Goal: Task Accomplishment & Management: Manage account settings

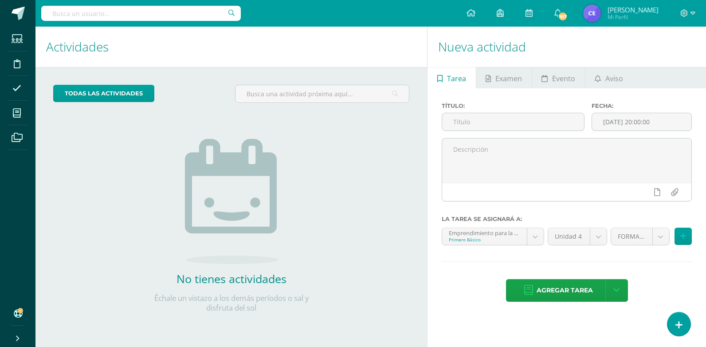
click at [17, 312] on icon at bounding box center [17, 313] width 7 height 9
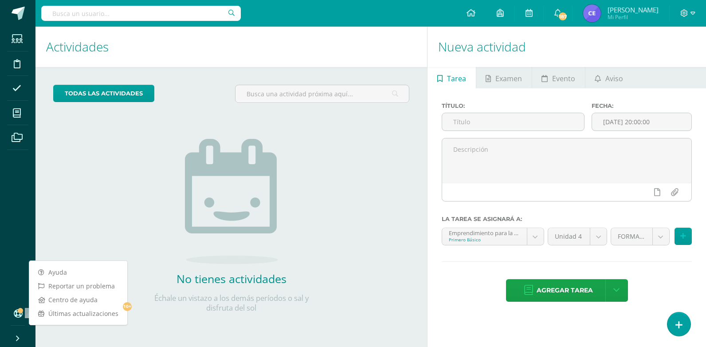
click at [14, 233] on ul "Estudiantes Disciplina Asistencia Mis cursos Archivos" at bounding box center [17, 165] width 35 height 276
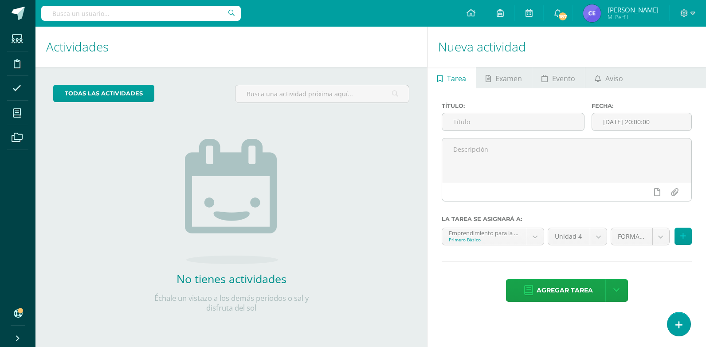
click at [15, 315] on icon at bounding box center [17, 313] width 7 height 9
click at [11, 214] on ul "Estudiantes Disciplina Asistencia Mis cursos Archivos" at bounding box center [17, 165] width 35 height 276
click at [15, 310] on icon at bounding box center [17, 313] width 7 height 9
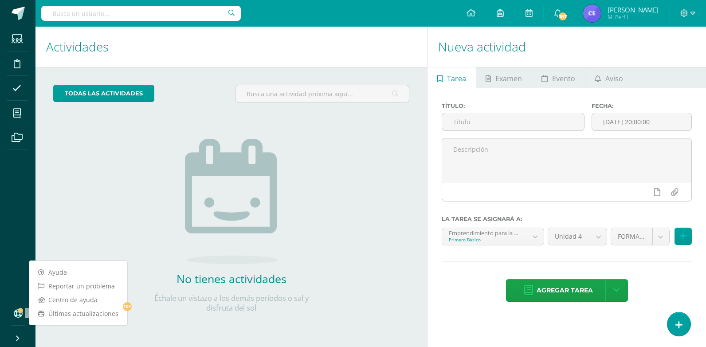
click at [24, 216] on ul "Estudiantes Disciplina Asistencia Mis cursos Archivos" at bounding box center [17, 165] width 35 height 276
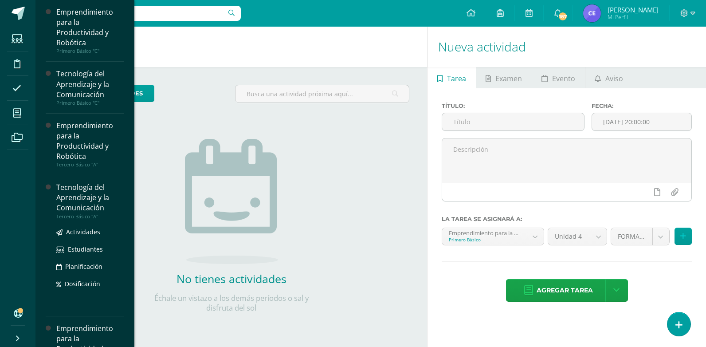
click at [77, 206] on div "Tecnología del Aprendizaje y la Comunicación" at bounding box center [89, 197] width 67 height 31
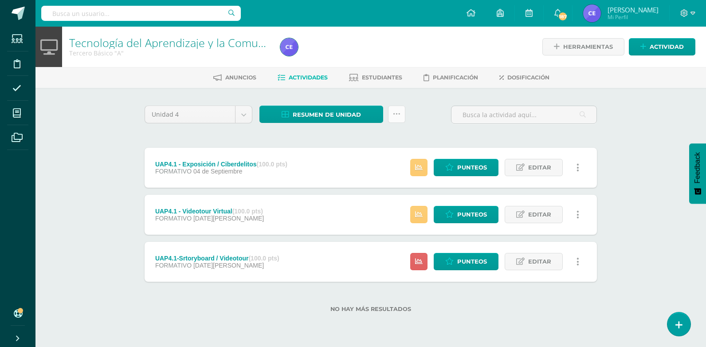
click at [400, 114] on icon at bounding box center [397, 114] width 8 height 8
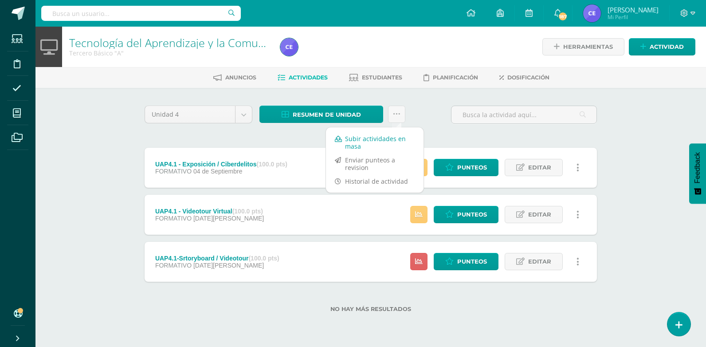
click at [375, 141] on link "Subir actividades en masa" at bounding box center [375, 142] width 98 height 21
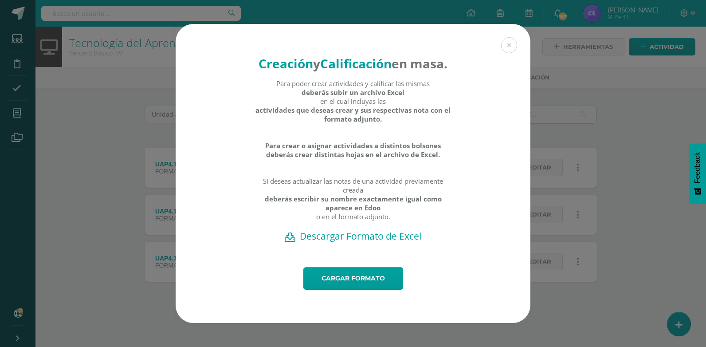
click at [374, 242] on h2 "Descargar Formato de Excel" at bounding box center [353, 236] width 324 height 12
click at [514, 38] on button at bounding box center [509, 45] width 16 height 16
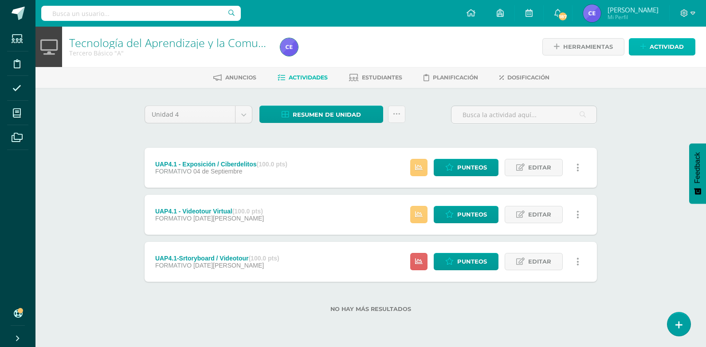
click at [664, 51] on span "Actividad" at bounding box center [667, 47] width 34 height 16
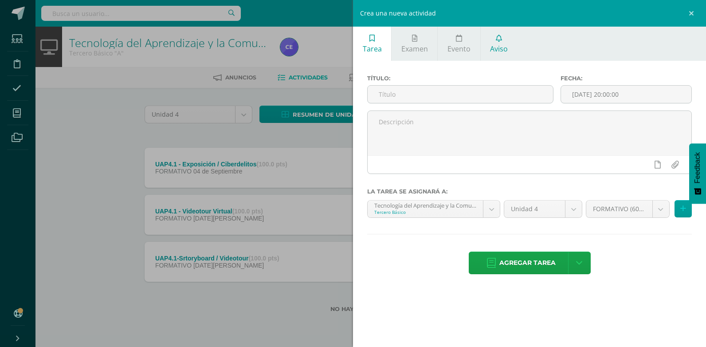
click at [499, 41] on icon at bounding box center [499, 38] width 6 height 7
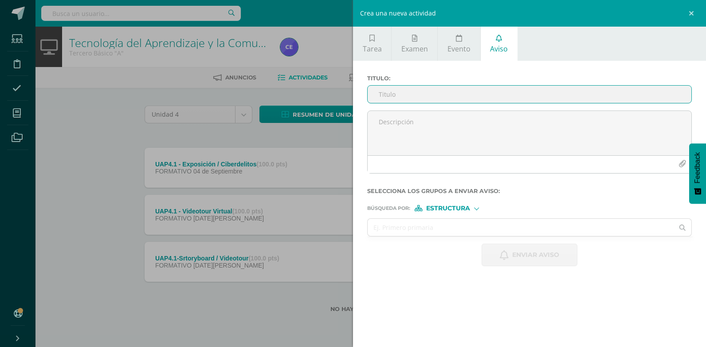
click at [398, 89] on input "Titulo :" at bounding box center [530, 94] width 324 height 17
type input "j"
click at [471, 212] on form "Titulo : Selecciona los grupos a enviar aviso : Búsqueda por : Estructura Estru…" at bounding box center [529, 170] width 325 height 191
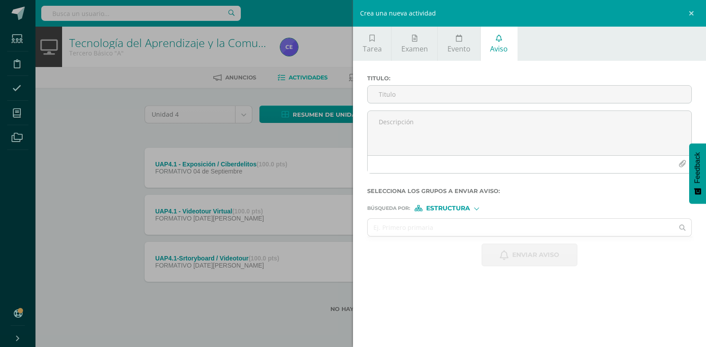
click at [471, 209] on div "Estructura" at bounding box center [448, 208] width 67 height 6
click at [452, 232] on span "Persona" at bounding box center [452, 231] width 32 height 5
click at [407, 222] on input "text" at bounding box center [521, 227] width 306 height 17
type input "j"
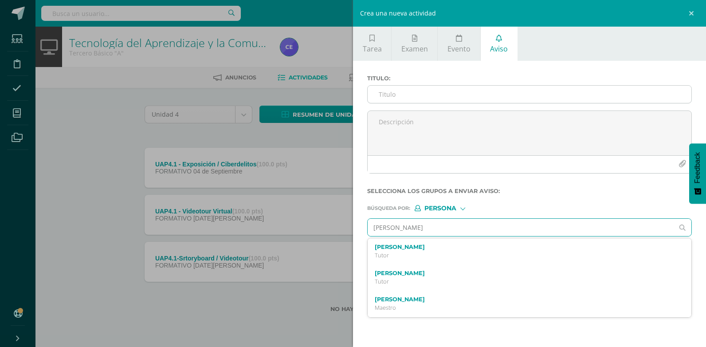
type input "Lemus Ramos"
click at [439, 251] on div "Ángel Joaquín Lemus Ramos Tercero Básico 20190589" at bounding box center [523, 251] width 296 height 16
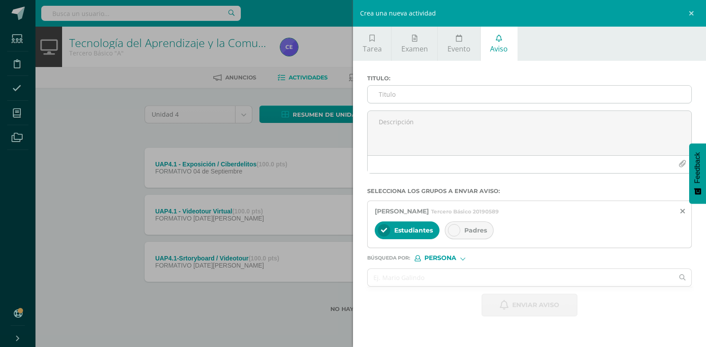
click at [388, 92] on input "Titulo :" at bounding box center [530, 94] width 324 height 17
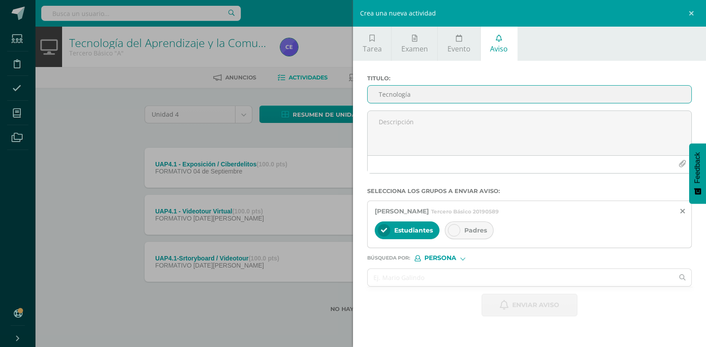
type input "Tecnología"
click at [461, 238] on div "Padres" at bounding box center [469, 230] width 49 height 18
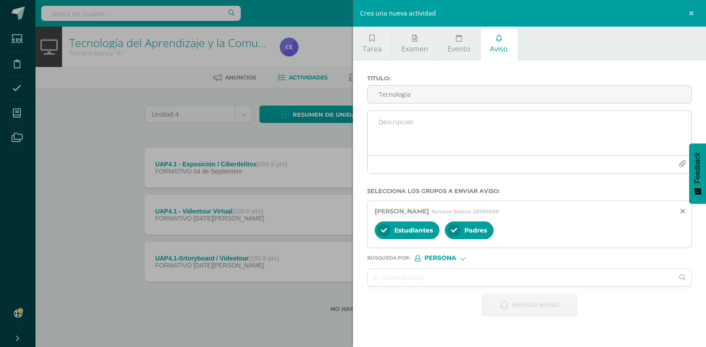
click at [405, 134] on textarea at bounding box center [530, 133] width 324 height 44
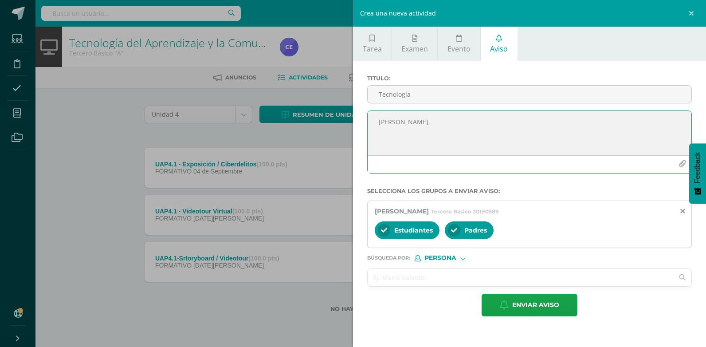
type textarea "Hola Lemus,"
click at [388, 278] on input "text" at bounding box center [521, 277] width 306 height 17
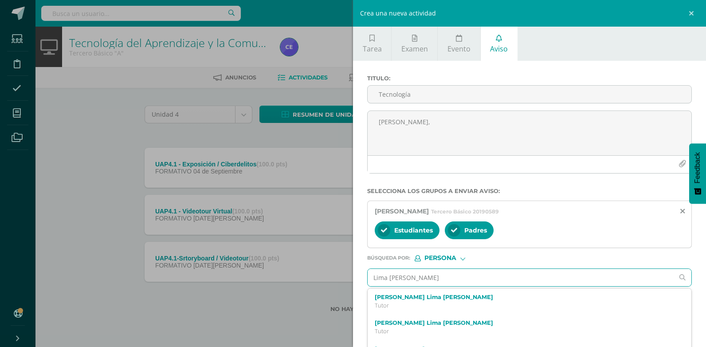
click at [439, 276] on input "Lima Anzueto" at bounding box center [521, 277] width 306 height 17
type input "Lima Anzueto Juan Pablo"
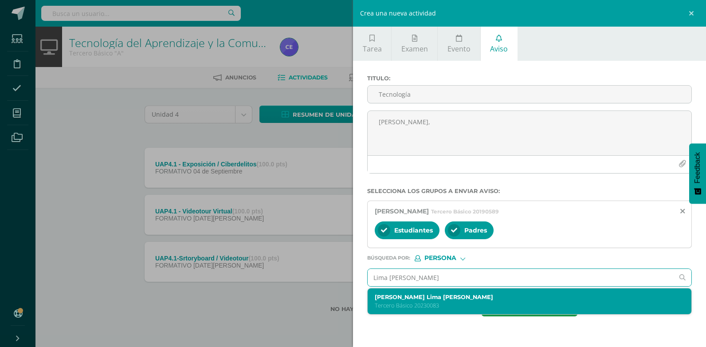
click at [443, 299] on label "Juan Pablo Lima Anzueto" at bounding box center [523, 297] width 296 height 7
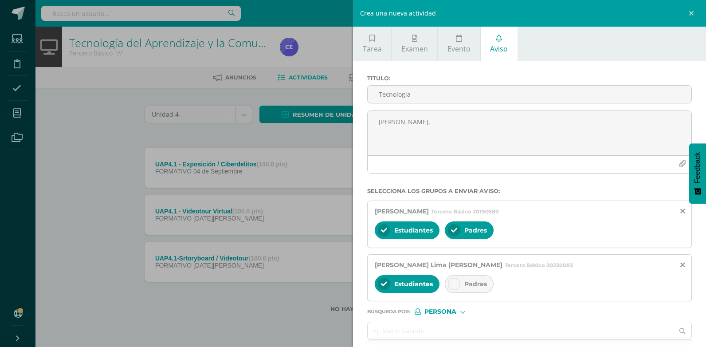
click at [457, 279] on div at bounding box center [454, 284] width 12 height 12
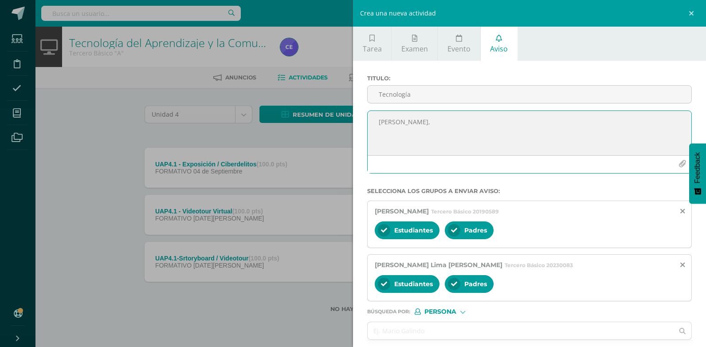
click at [419, 131] on textarea "Hola Lemus," at bounding box center [530, 133] width 324 height 44
type textarea "H"
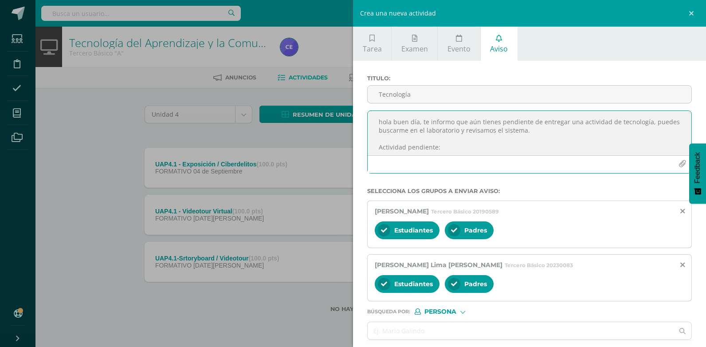
scroll to position [5, 0]
click at [374, 149] on textarea "hola buen día, te informo que aún tienes pendiente de entregar una actividad de…" at bounding box center [530, 133] width 324 height 44
click at [449, 152] on textarea "hola buen día, te informo que aún tienes pendiente de entregar una actividad de…" at bounding box center [530, 133] width 324 height 44
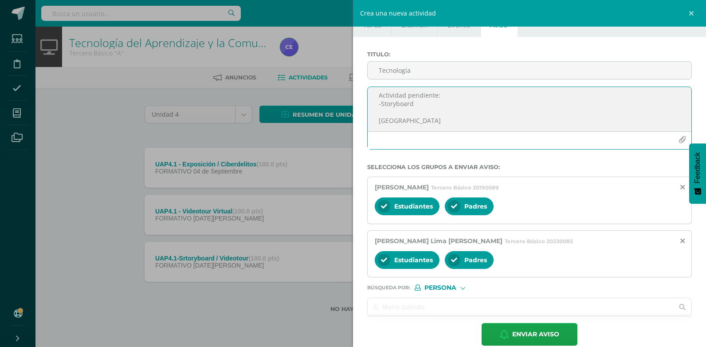
scroll to position [37, 0]
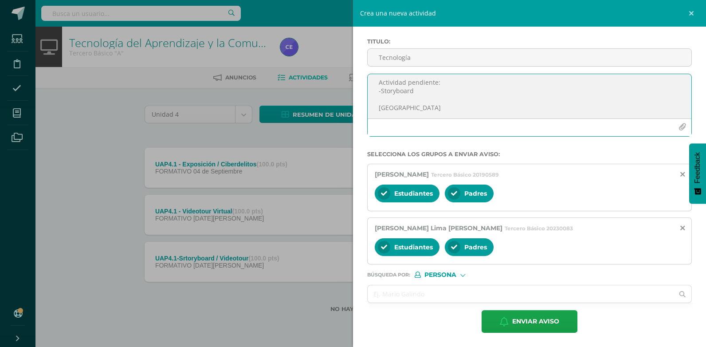
type textarea "hola buen día, te informo que aún tienes pendiente de entregar una actividad de…"
click at [530, 338] on div "Titulo : Tecnología hola buen día, te informo que aún tienes pendiente de entre…" at bounding box center [529, 185] width 353 height 323
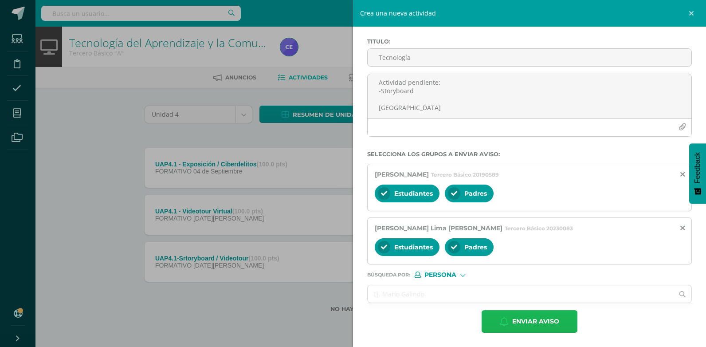
click at [520, 326] on span "Enviar aviso" at bounding box center [535, 321] width 47 height 22
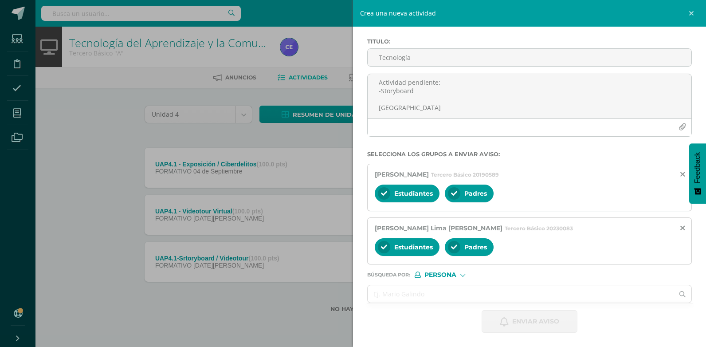
click at [108, 162] on div "Crea una nueva actividad Tarea Examen Evento Aviso Título: Fecha: 2025-10-15 20…" at bounding box center [353, 173] width 706 height 347
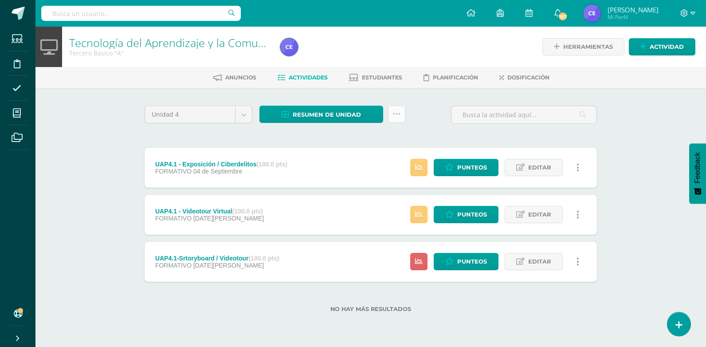
click at [397, 114] on icon at bounding box center [397, 114] width 8 height 8
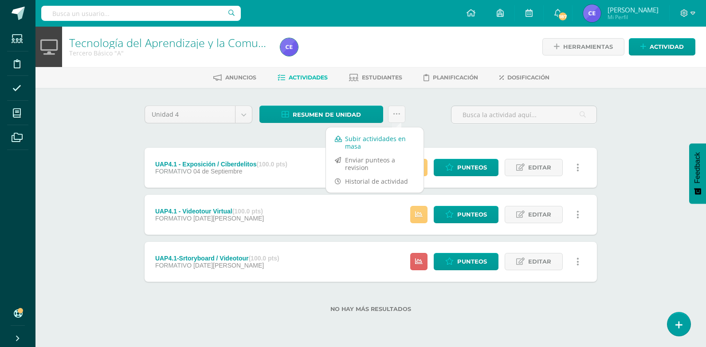
click at [385, 141] on link "Subir actividades en masa" at bounding box center [375, 142] width 98 height 21
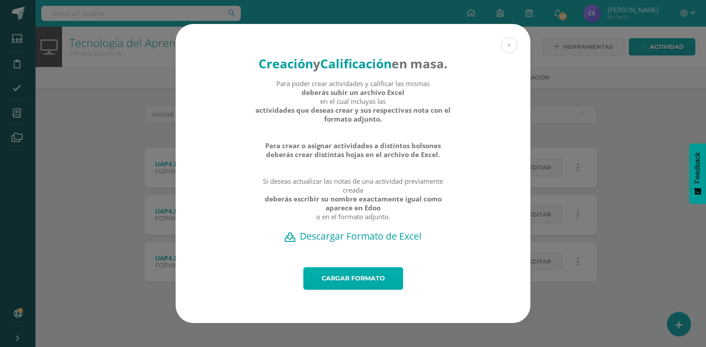
click at [370, 285] on link "Cargar formato" at bounding box center [353, 278] width 100 height 23
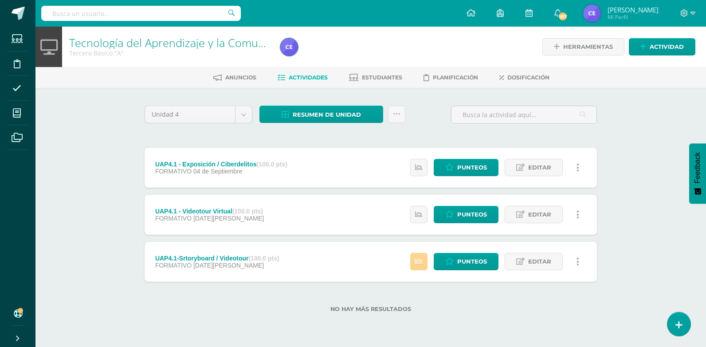
click at [415, 262] on link at bounding box center [418, 261] width 17 height 17
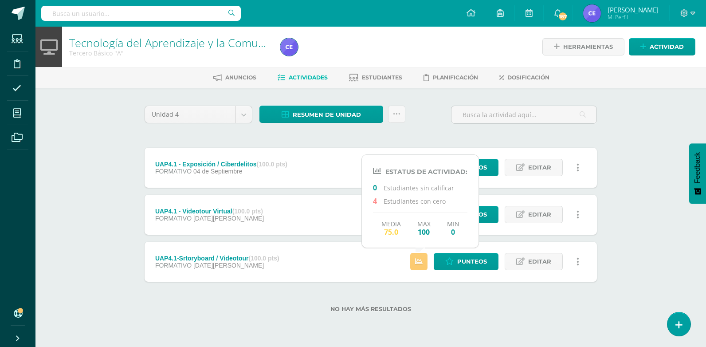
click at [461, 300] on div "No hay más resultados" at bounding box center [371, 302] width 452 height 41
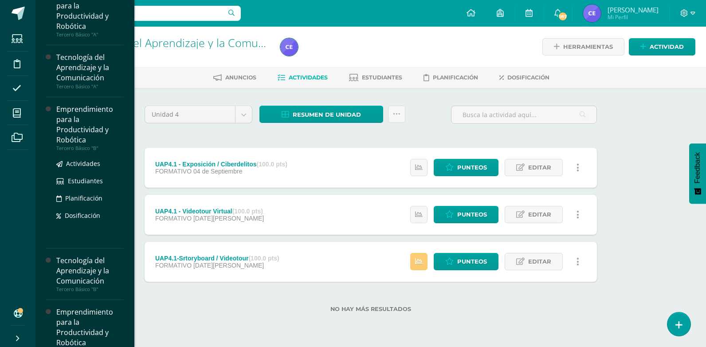
scroll to position [177, 0]
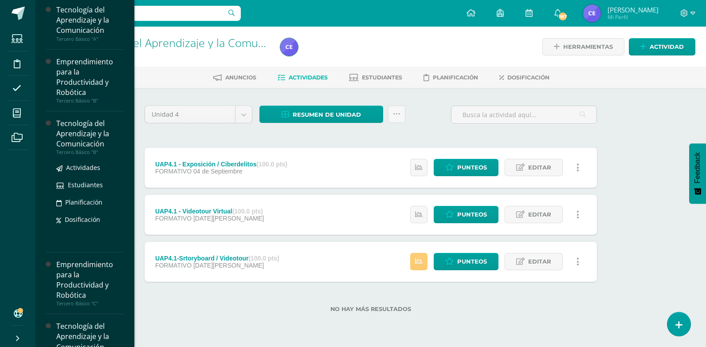
click at [98, 134] on div "Tecnología del Aprendizaje y la Comunicación" at bounding box center [89, 133] width 67 height 31
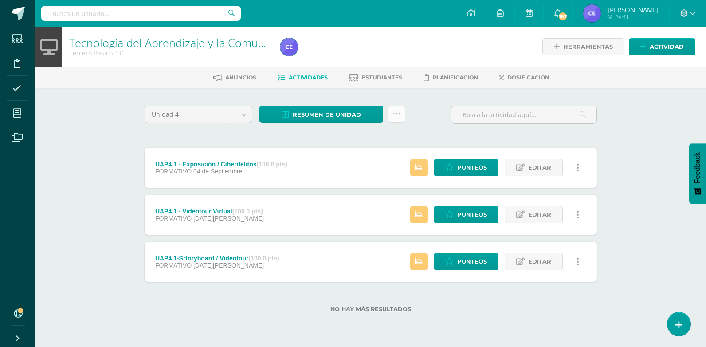
click at [400, 114] on link at bounding box center [396, 114] width 17 height 17
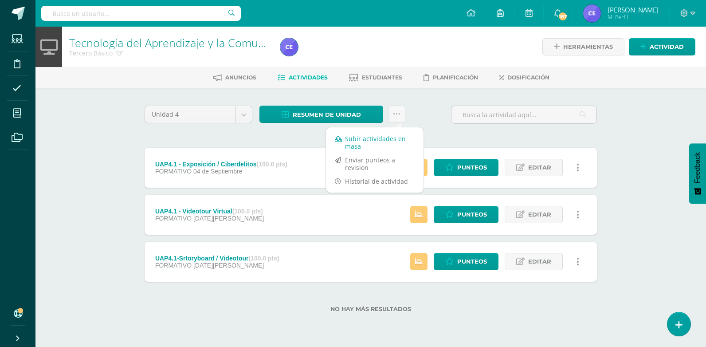
click at [373, 141] on link "Subir actividades en masa" at bounding box center [375, 142] width 98 height 21
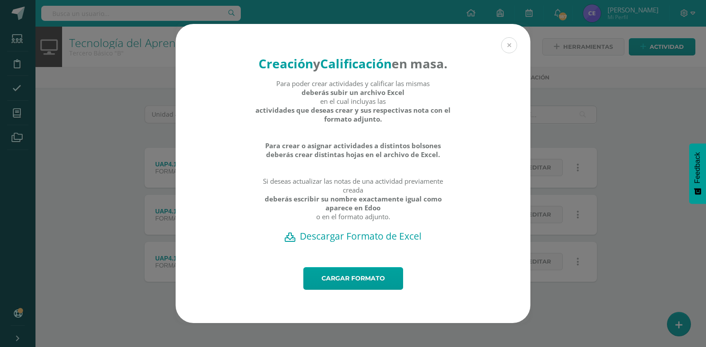
click at [506, 37] on button at bounding box center [509, 45] width 16 height 16
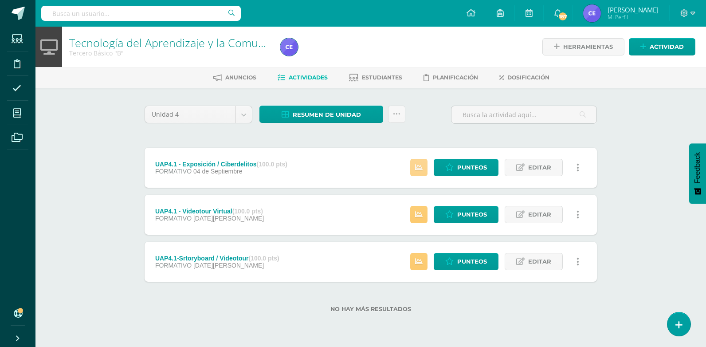
click at [424, 169] on link at bounding box center [418, 167] width 17 height 17
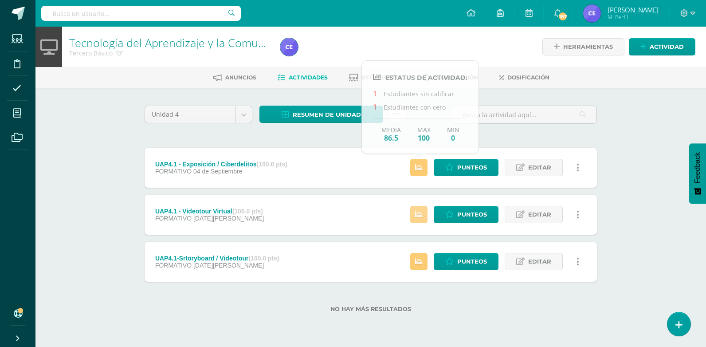
click at [421, 218] on icon at bounding box center [419, 215] width 8 height 8
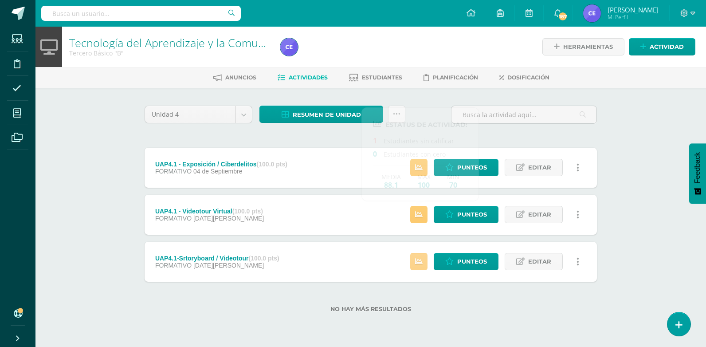
click at [423, 263] on icon at bounding box center [419, 262] width 8 height 8
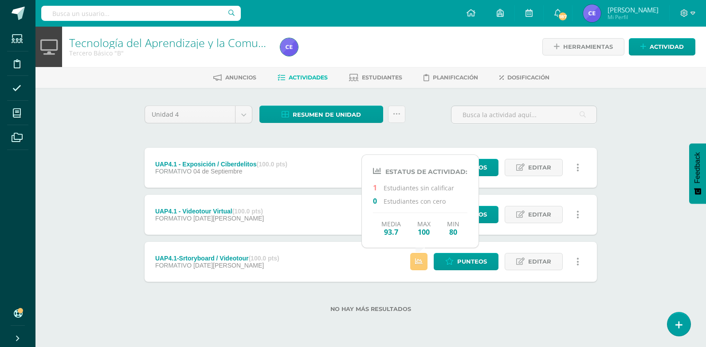
click at [455, 312] on div "No hay más resultados" at bounding box center [371, 302] width 452 height 41
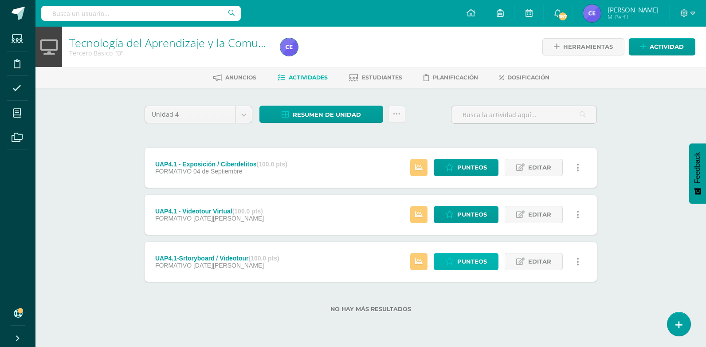
click at [463, 264] on span "Punteos" at bounding box center [472, 261] width 30 height 16
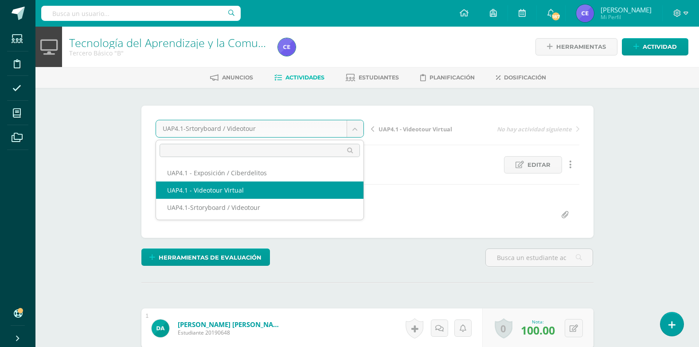
select select "/dashboard/teacher/grade-activity/226882/"
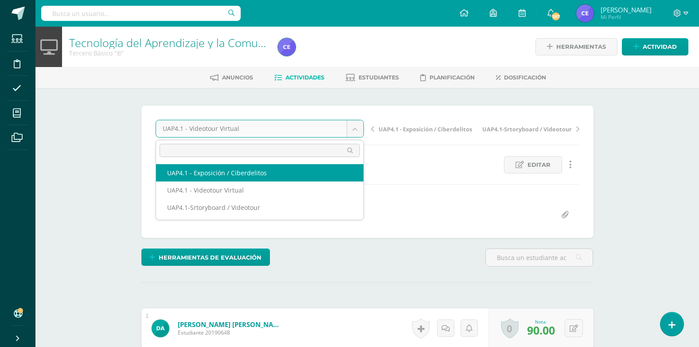
select select "/dashboard/teacher/grade-activity/226940/"
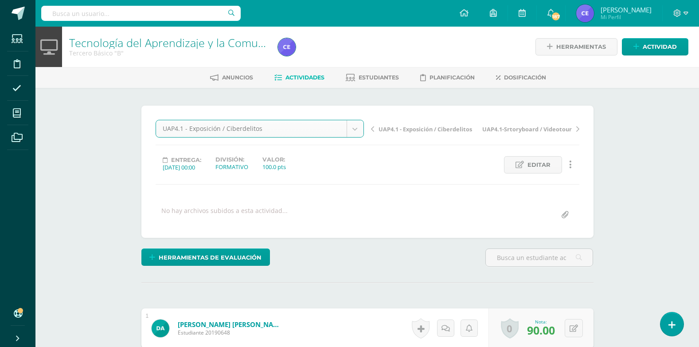
scroll to position [32, 0]
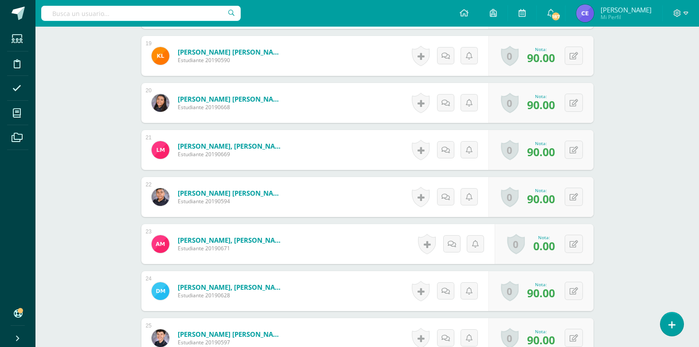
scroll to position [1119, 0]
click at [575, 243] on icon at bounding box center [574, 244] width 8 height 8
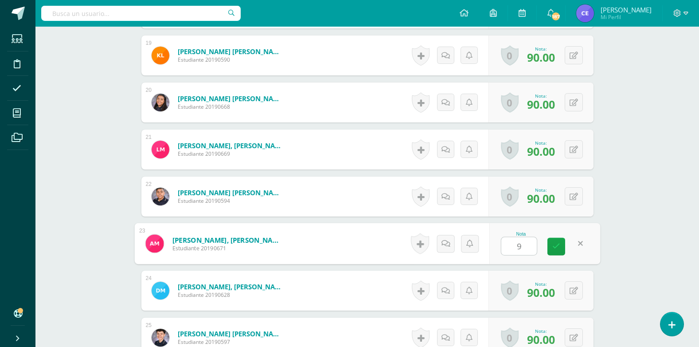
type input "90"
click at [565, 247] on link at bounding box center [557, 247] width 18 height 18
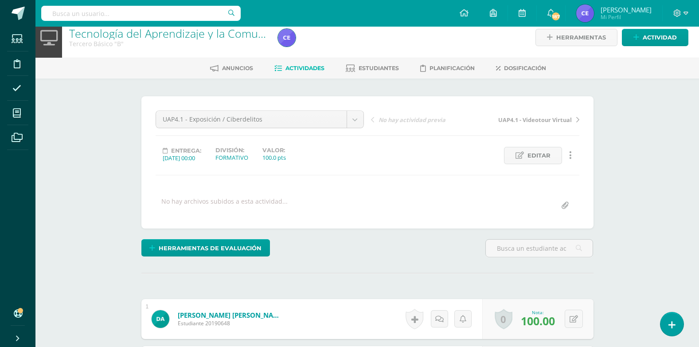
scroll to position [0, 0]
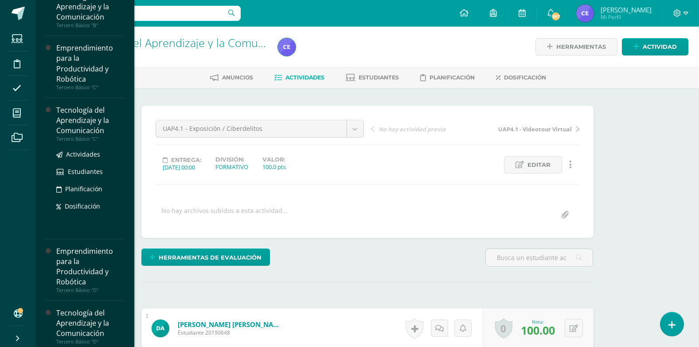
scroll to position [308, 0]
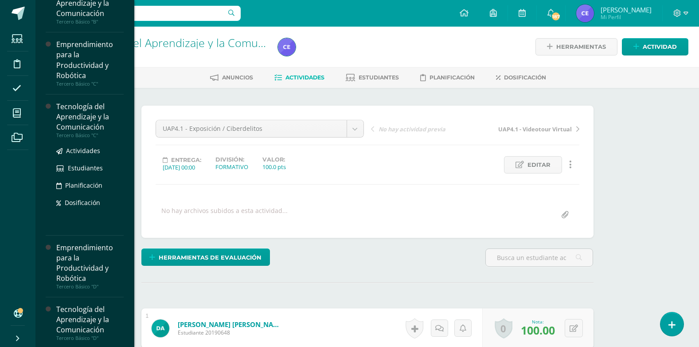
click at [77, 121] on div "Tecnología del Aprendizaje y la Comunicación" at bounding box center [89, 117] width 67 height 31
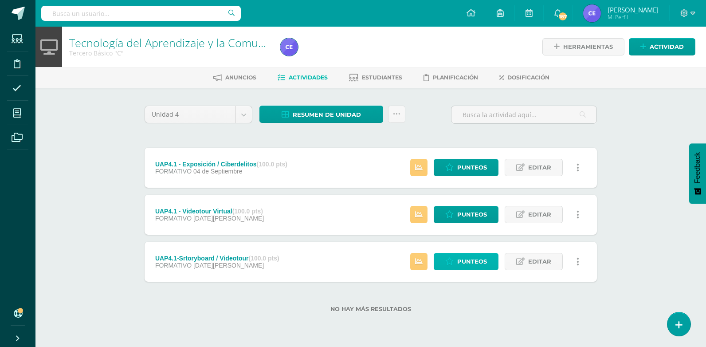
click at [465, 261] on span "Punteos" at bounding box center [472, 261] width 30 height 16
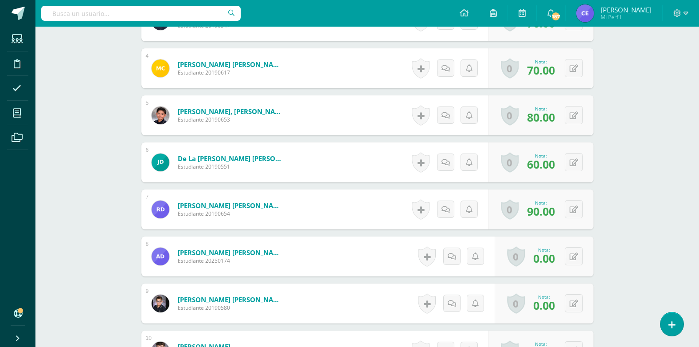
scroll to position [401, 0]
click at [577, 254] on icon at bounding box center [580, 256] width 9 height 8
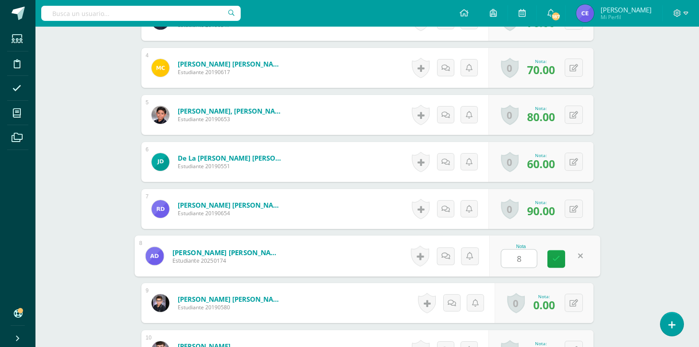
type input "80"
click at [553, 254] on link at bounding box center [557, 259] width 18 height 18
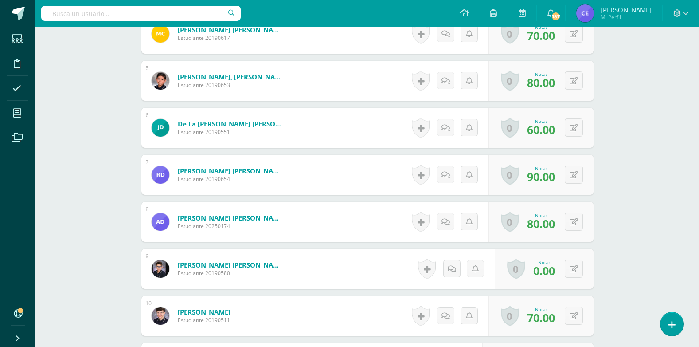
scroll to position [446, 0]
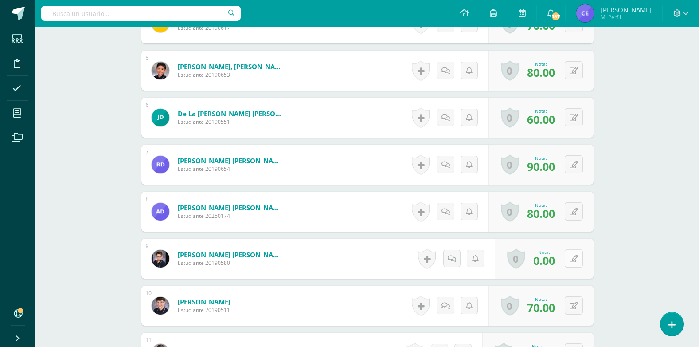
click at [576, 259] on icon at bounding box center [574, 259] width 8 height 8
type input "50"
click at [563, 261] on link at bounding box center [557, 262] width 18 height 18
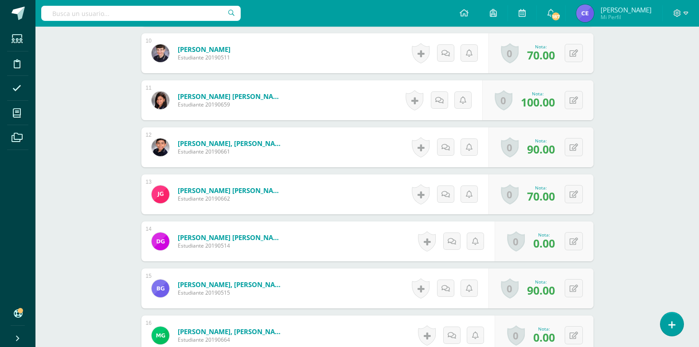
scroll to position [712, 0]
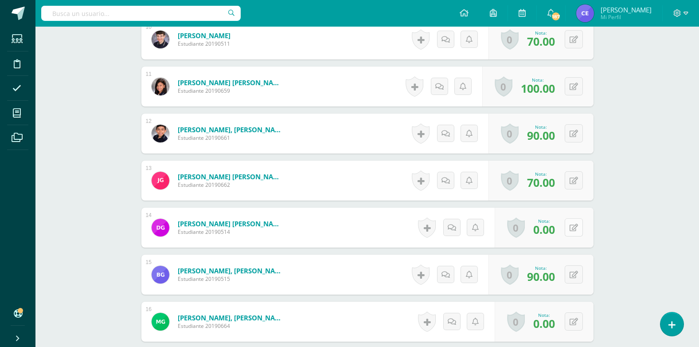
click at [575, 228] on icon at bounding box center [574, 228] width 8 height 8
type input "80"
click at [560, 231] on icon at bounding box center [557, 231] width 8 height 8
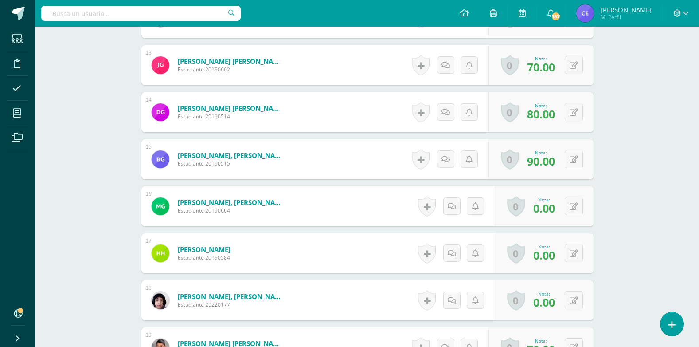
scroll to position [845, 0]
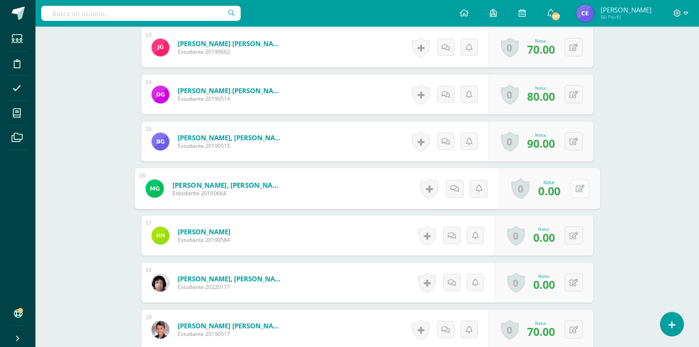
click at [572, 191] on button at bounding box center [580, 188] width 19 height 19
type input "80"
click at [562, 194] on link at bounding box center [557, 192] width 18 height 18
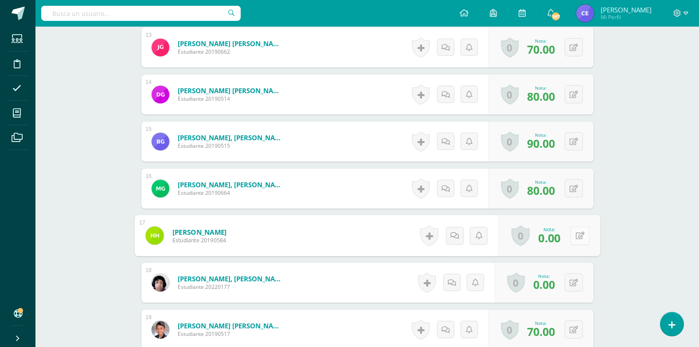
click at [577, 235] on icon at bounding box center [580, 236] width 9 height 8
type input "50"
click at [559, 238] on icon at bounding box center [557, 239] width 8 height 8
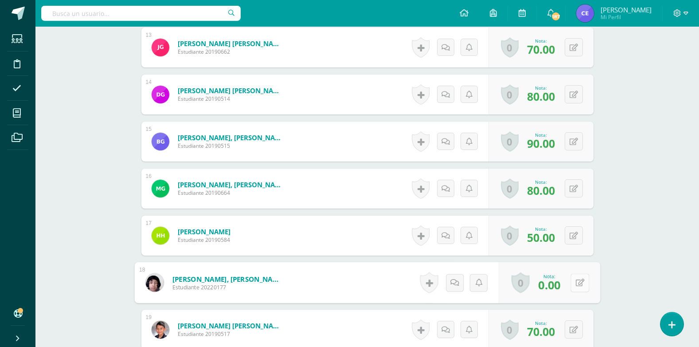
click at [576, 283] on icon at bounding box center [580, 283] width 9 height 8
type input "80"
click at [560, 292] on link at bounding box center [557, 286] width 18 height 18
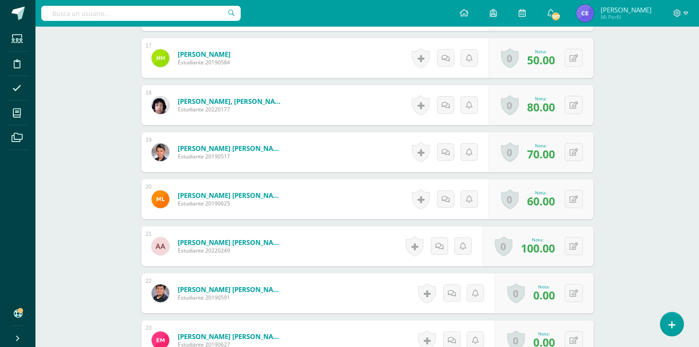
scroll to position [1067, 0]
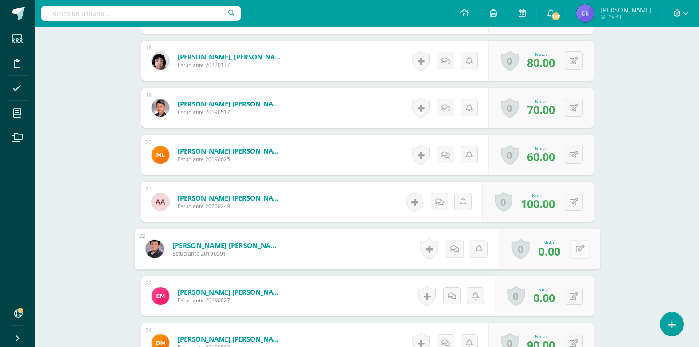
click at [576, 250] on icon at bounding box center [580, 249] width 9 height 8
type input "50"
click at [554, 252] on icon at bounding box center [557, 252] width 8 height 8
click at [573, 295] on button at bounding box center [574, 295] width 18 height 18
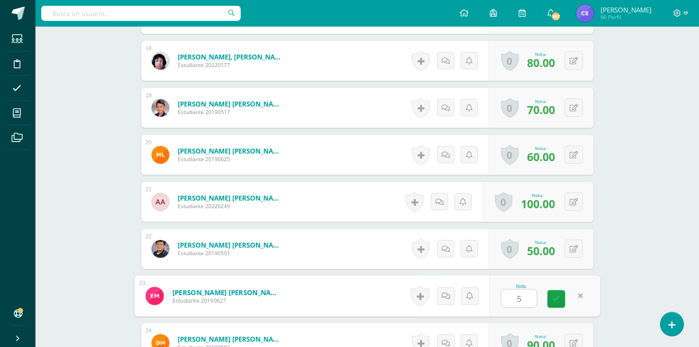
type input "50"
click at [561, 298] on link at bounding box center [557, 299] width 18 height 18
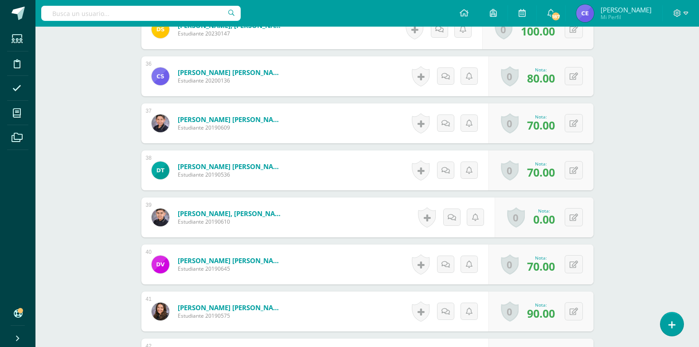
scroll to position [1909, 0]
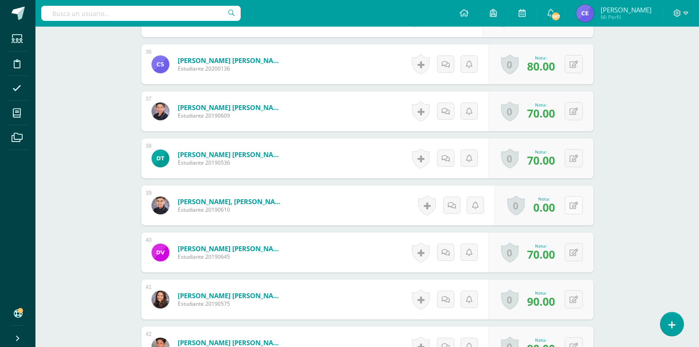
click at [575, 206] on icon at bounding box center [574, 206] width 8 height 8
type input "80"
click at [561, 210] on link at bounding box center [557, 209] width 18 height 18
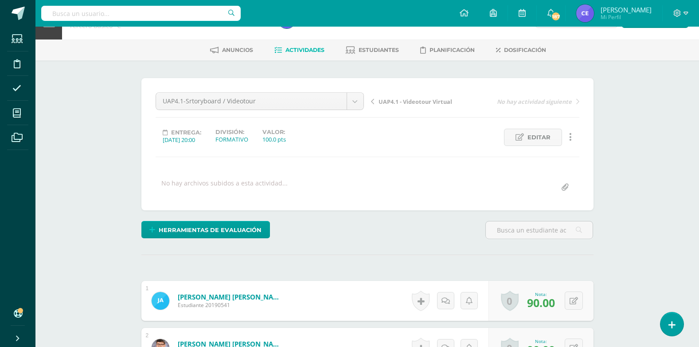
scroll to position [0, 0]
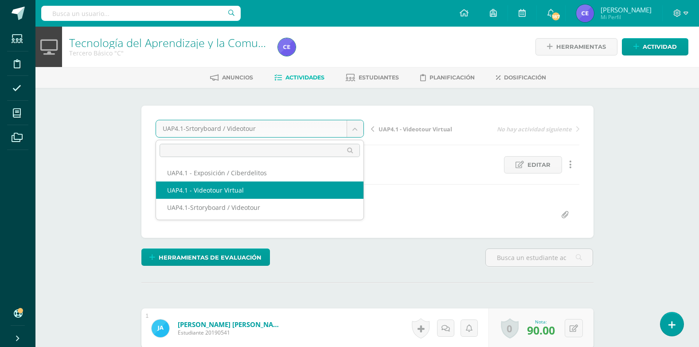
select select "/dashboard/teacher/grade-activity/226881/"
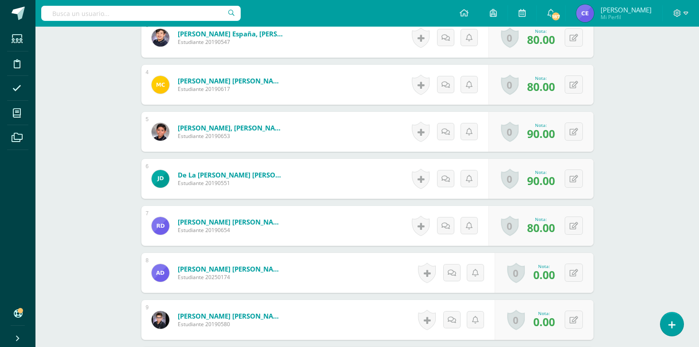
scroll to position [399, 0]
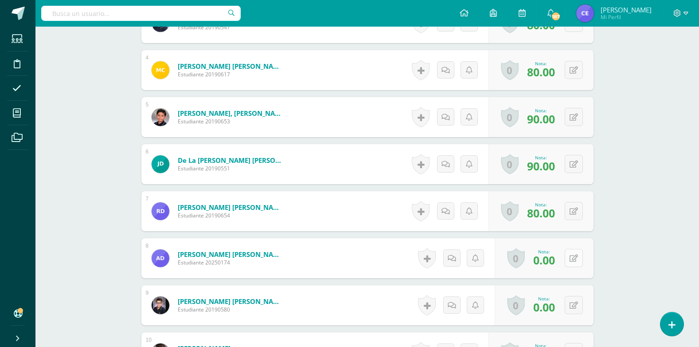
click at [577, 257] on icon at bounding box center [574, 259] width 8 height 8
type input "80"
click at [561, 266] on link at bounding box center [557, 261] width 18 height 18
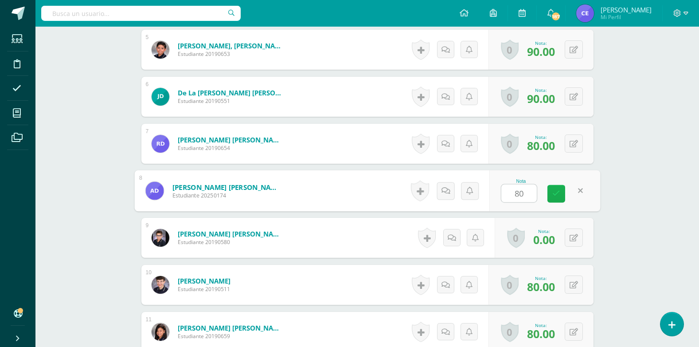
scroll to position [488, 0]
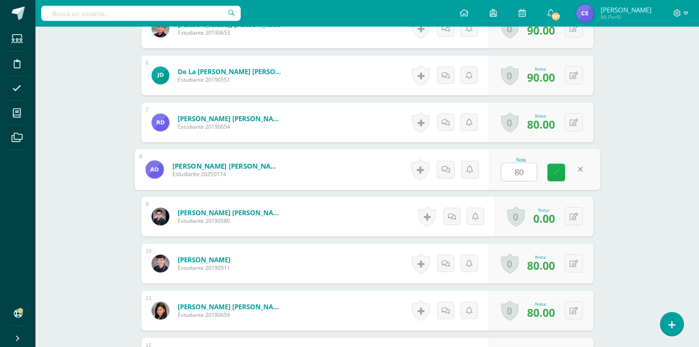
click at [553, 175] on icon at bounding box center [557, 173] width 8 height 8
click at [560, 173] on link at bounding box center [557, 173] width 18 height 18
click at [577, 220] on icon at bounding box center [574, 217] width 8 height 8
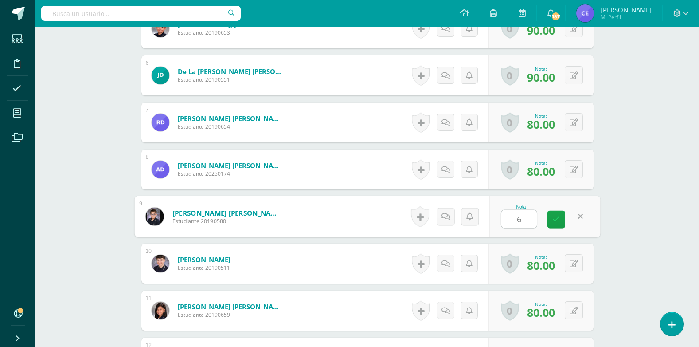
type input "60"
click at [560, 218] on link at bounding box center [557, 220] width 18 height 18
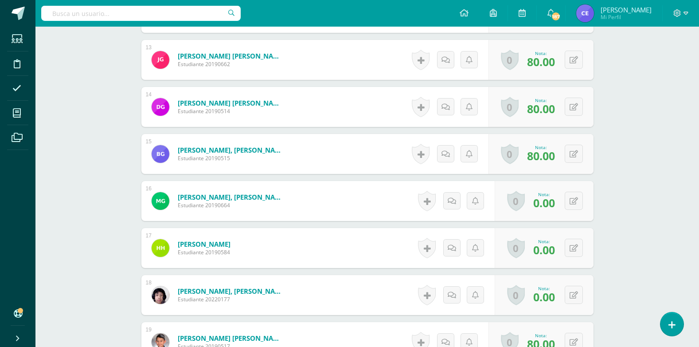
scroll to position [843, 0]
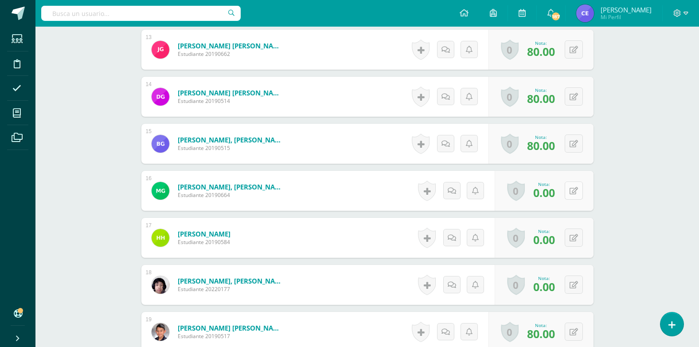
click at [576, 190] on icon at bounding box center [574, 191] width 8 height 8
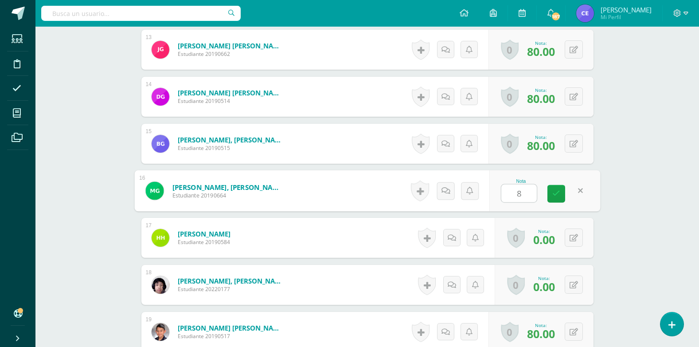
type input "80"
click at [558, 188] on link at bounding box center [557, 194] width 18 height 18
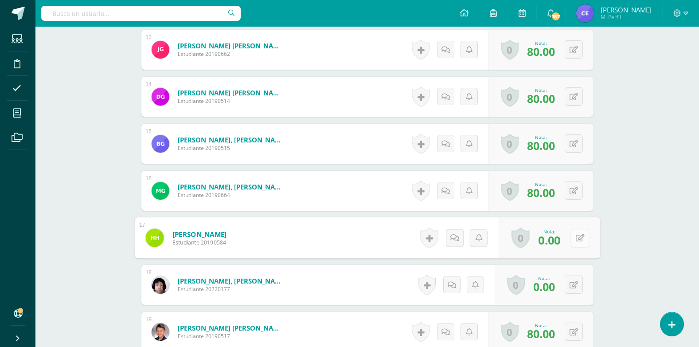
click at [575, 243] on button at bounding box center [580, 237] width 19 height 19
type input "60"
click at [561, 241] on link at bounding box center [557, 241] width 18 height 18
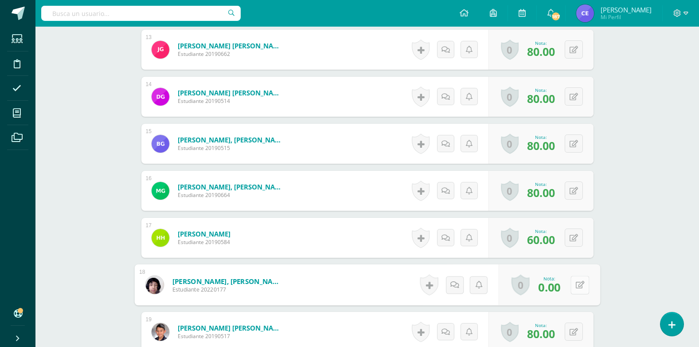
click at [577, 283] on icon at bounding box center [580, 285] width 9 height 8
type input "80"
click at [553, 286] on icon at bounding box center [557, 288] width 8 height 8
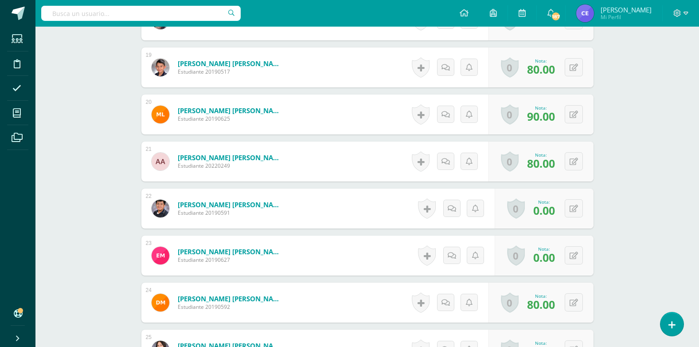
scroll to position [1109, 0]
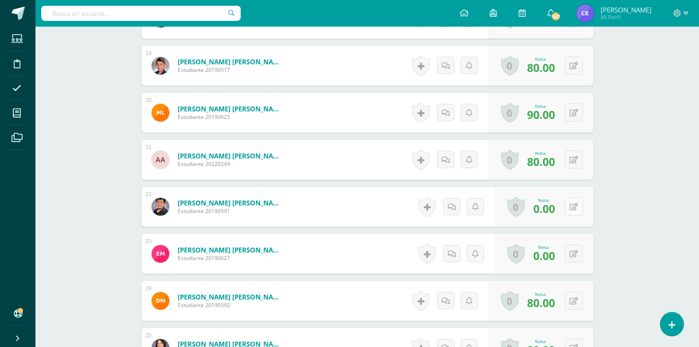
click at [576, 205] on icon at bounding box center [574, 207] width 8 height 8
type input "60"
click at [561, 209] on link at bounding box center [557, 210] width 18 height 18
click at [580, 255] on button at bounding box center [574, 253] width 18 height 18
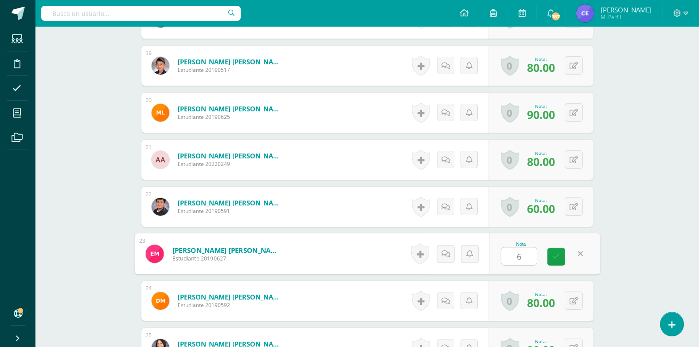
type input "60"
click at [555, 261] on link at bounding box center [557, 257] width 18 height 18
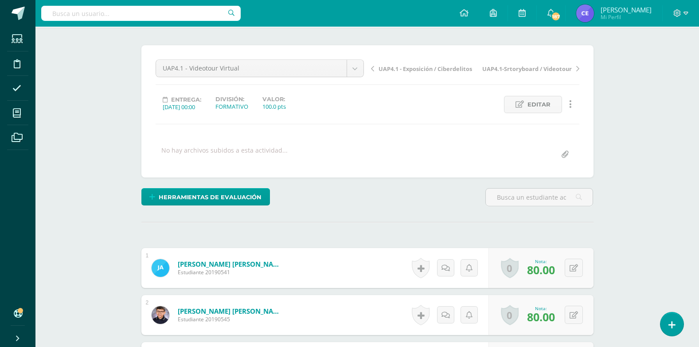
scroll to position [0, 0]
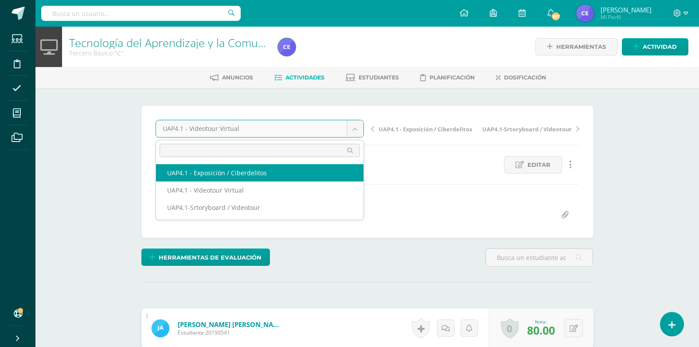
select select "/dashboard/teacher/grade-activity/226942/"
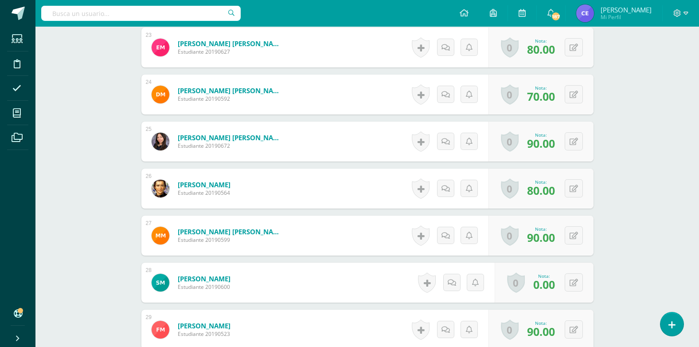
scroll to position [1330, 0]
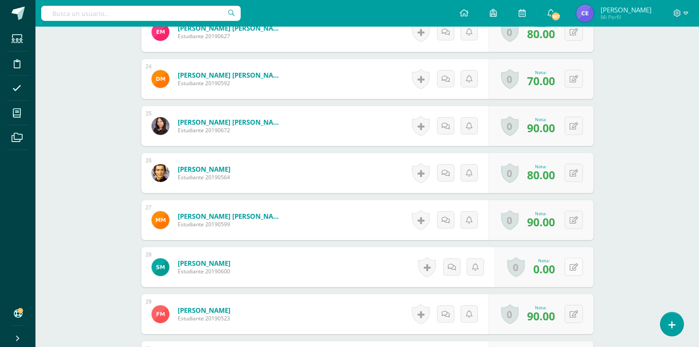
click at [580, 265] on button at bounding box center [574, 267] width 18 height 18
type input "70"
click at [556, 271] on icon at bounding box center [557, 270] width 8 height 8
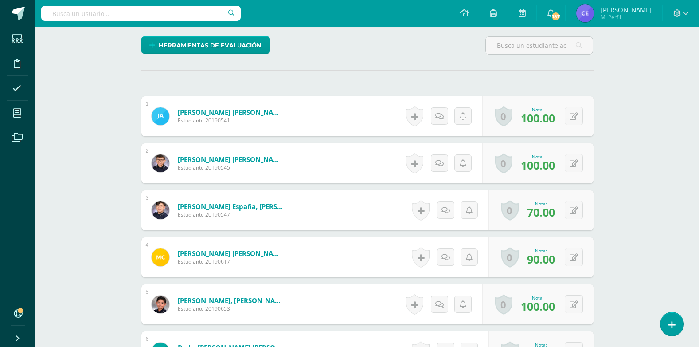
scroll to position [0, 0]
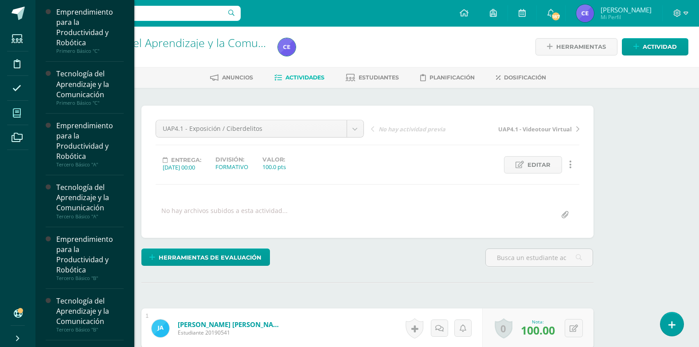
click at [21, 109] on icon at bounding box center [17, 113] width 8 height 9
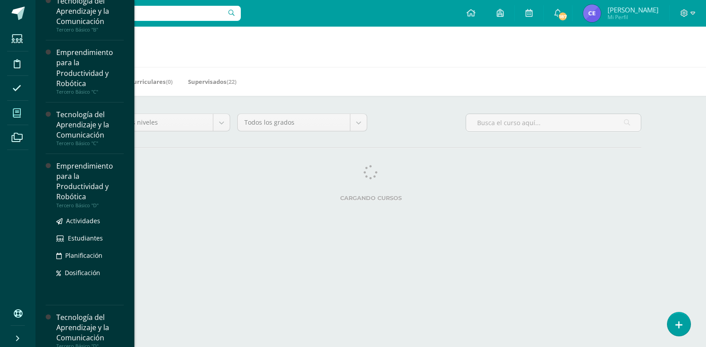
scroll to position [310, 0]
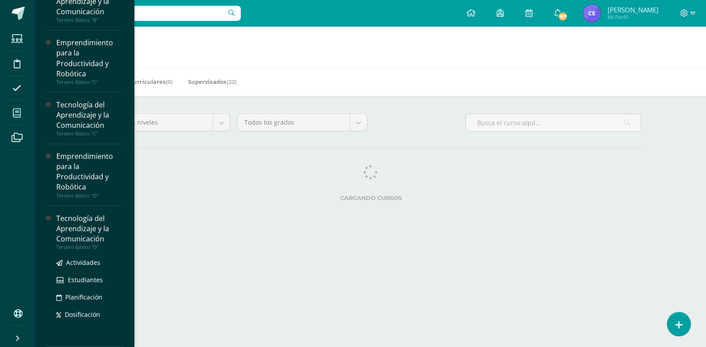
click at [77, 228] on div "Tecnología del Aprendizaje y la Comunicación" at bounding box center [89, 228] width 67 height 31
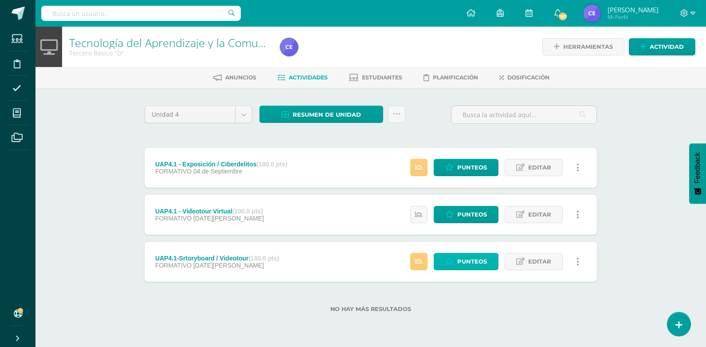
click at [463, 264] on span "Punteos" at bounding box center [472, 261] width 30 height 16
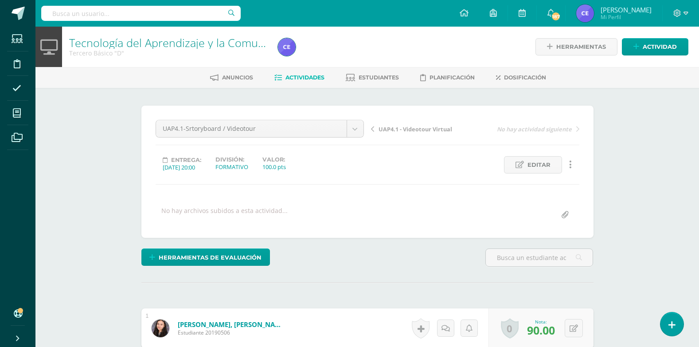
scroll to position [0, 0]
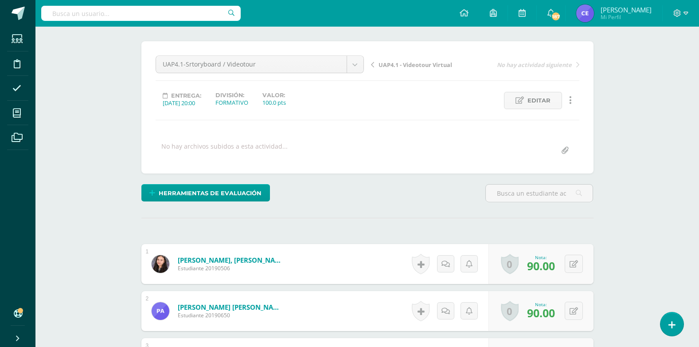
scroll to position [0, 0]
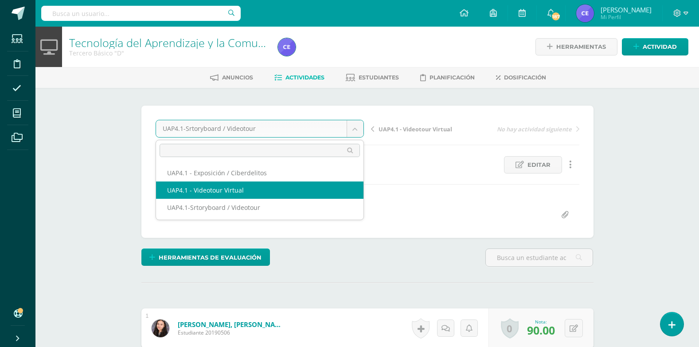
select select "/dashboard/teacher/grade-activity/226883/"
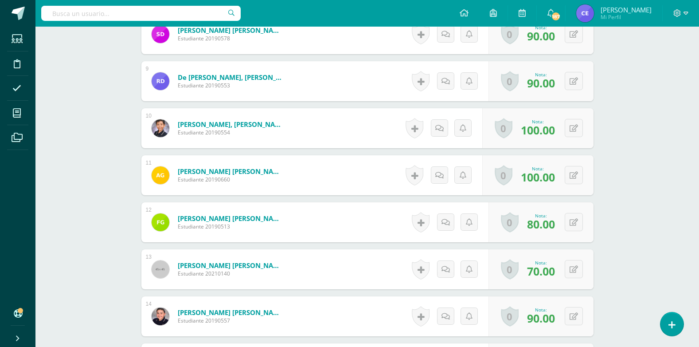
scroll to position [667, 0]
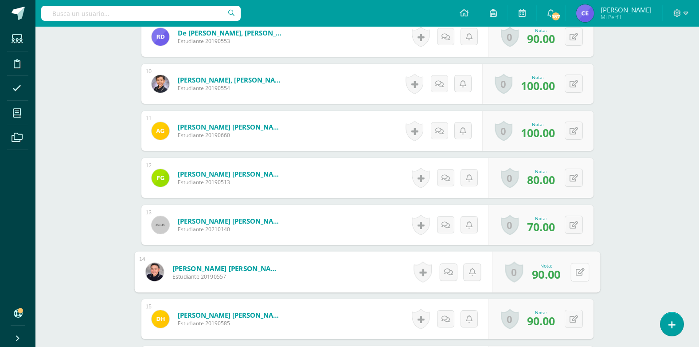
click at [581, 270] on button at bounding box center [580, 272] width 19 height 19
type input "100"
click at [558, 277] on icon at bounding box center [557, 275] width 8 height 8
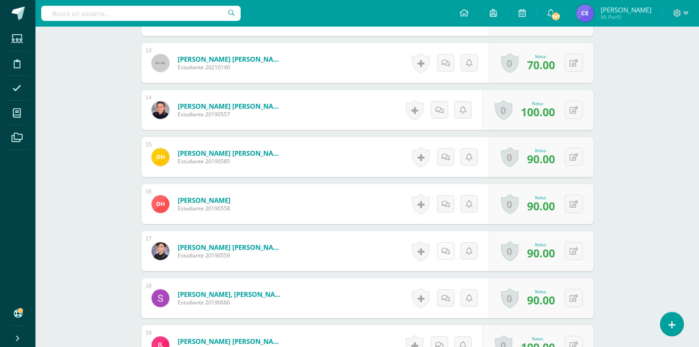
scroll to position [845, 0]
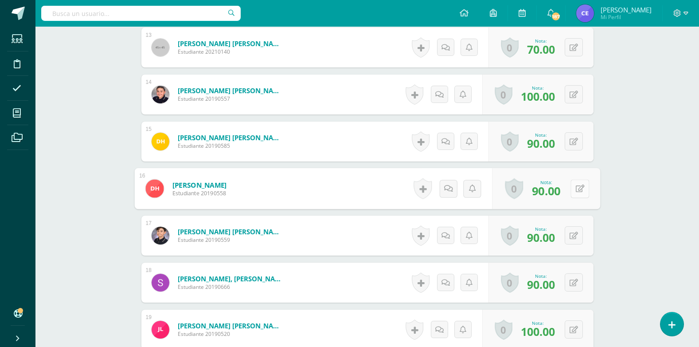
click at [576, 188] on icon at bounding box center [580, 188] width 9 height 8
type input "100"
click at [549, 198] on link at bounding box center [557, 192] width 18 height 18
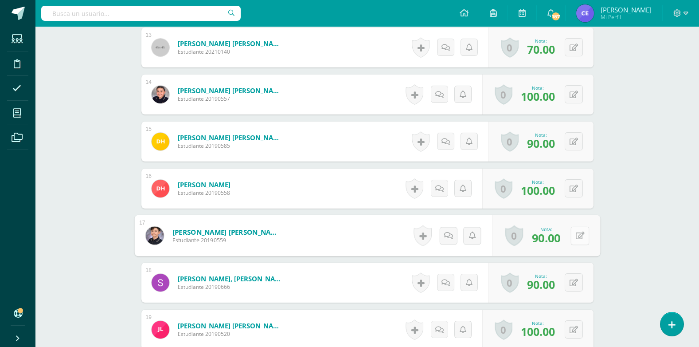
click at [572, 240] on button at bounding box center [580, 235] width 19 height 19
type input "100"
click at [555, 240] on icon at bounding box center [557, 239] width 8 height 8
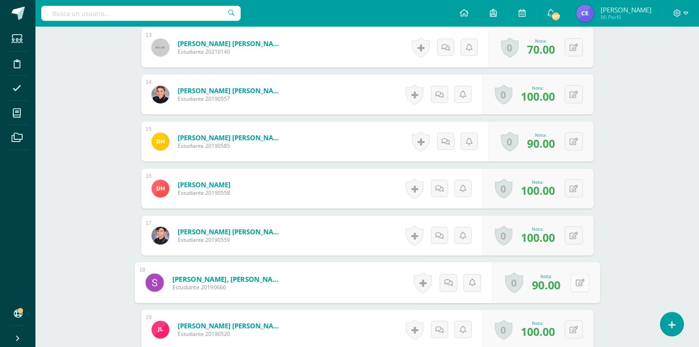
click at [576, 283] on icon at bounding box center [580, 283] width 9 height 8
type input "100"
click at [561, 285] on link at bounding box center [557, 286] width 18 height 18
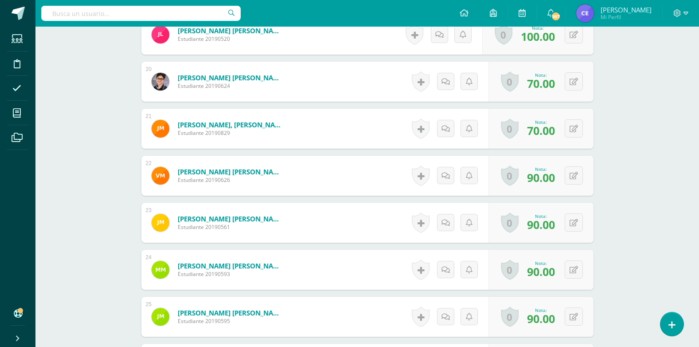
scroll to position [1155, 0]
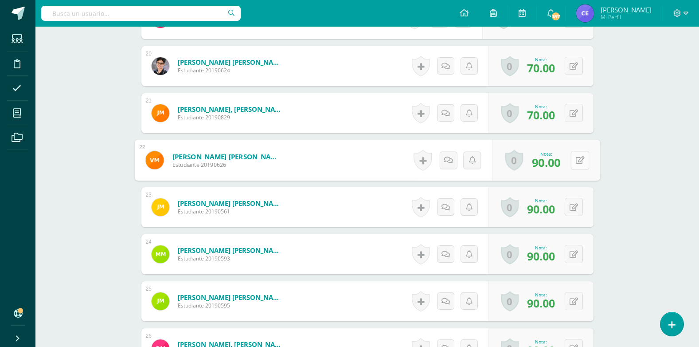
click at [573, 160] on button at bounding box center [580, 160] width 19 height 19
type input "100"
click at [560, 163] on icon at bounding box center [557, 163] width 8 height 8
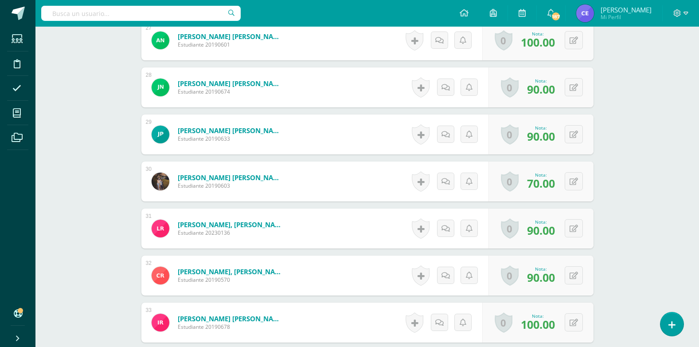
scroll to position [1554, 0]
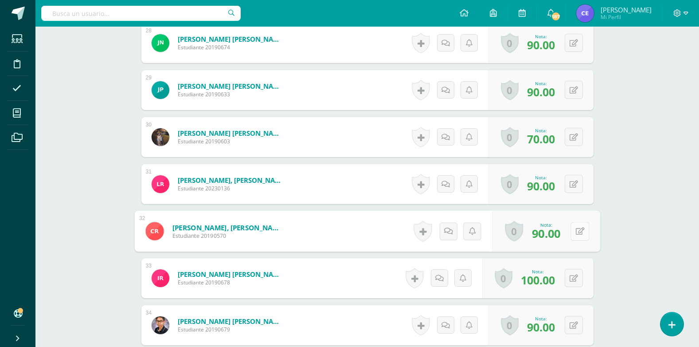
click at [571, 231] on button at bounding box center [580, 231] width 19 height 19
type input "100"
click at [558, 235] on icon at bounding box center [557, 234] width 8 height 8
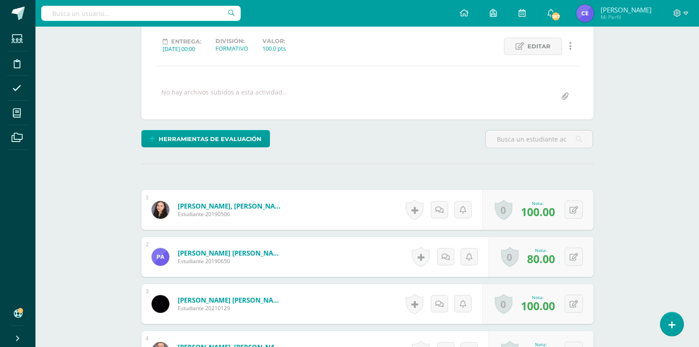
scroll to position [0, 0]
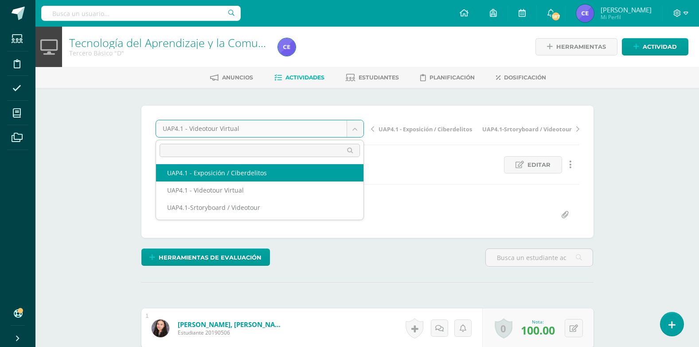
select select "/dashboard/teacher/grade-activity/226941/"
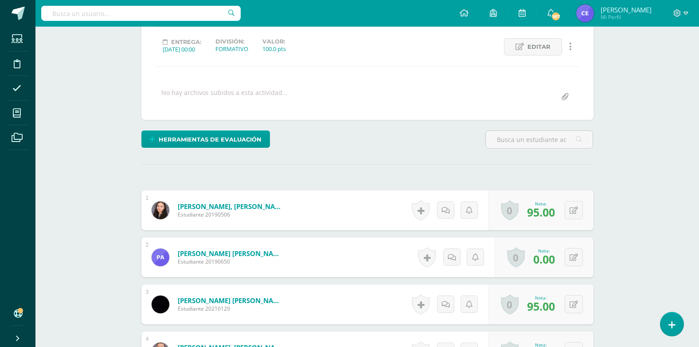
scroll to position [133, 0]
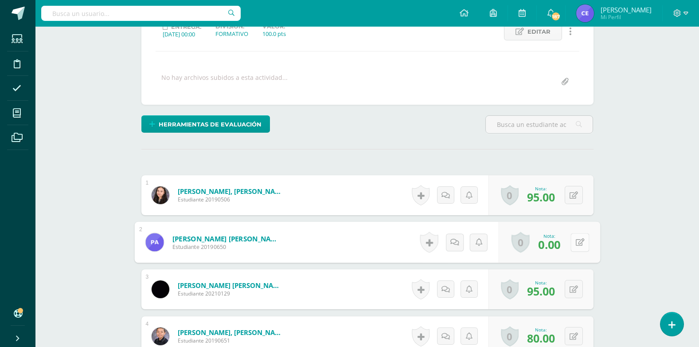
click at [577, 243] on icon at bounding box center [580, 242] width 9 height 8
type input "90"
click at [559, 244] on icon at bounding box center [557, 245] width 8 height 8
click at [560, 243] on icon at bounding box center [557, 245] width 8 height 8
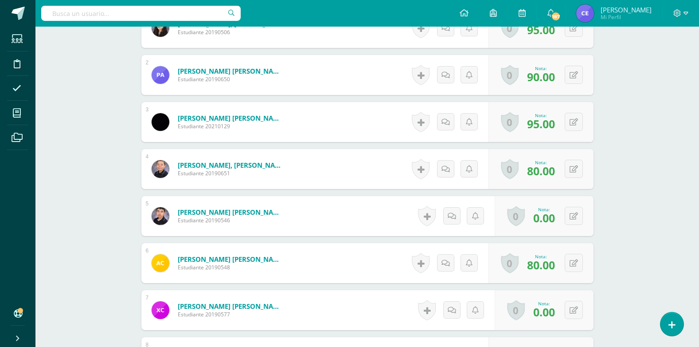
scroll to position [310, 0]
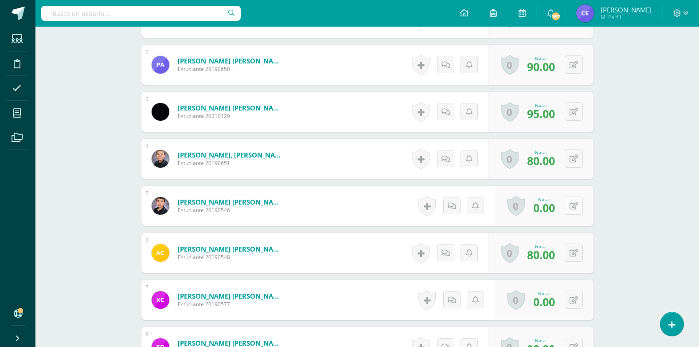
click at [576, 208] on icon at bounding box center [574, 206] width 8 height 8
type input "90"
click at [557, 207] on icon at bounding box center [557, 209] width 8 height 8
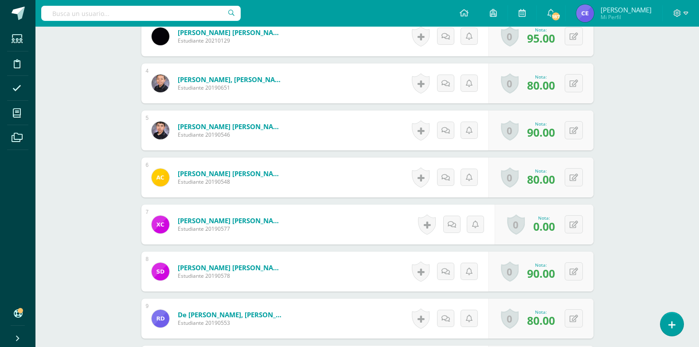
scroll to position [399, 0]
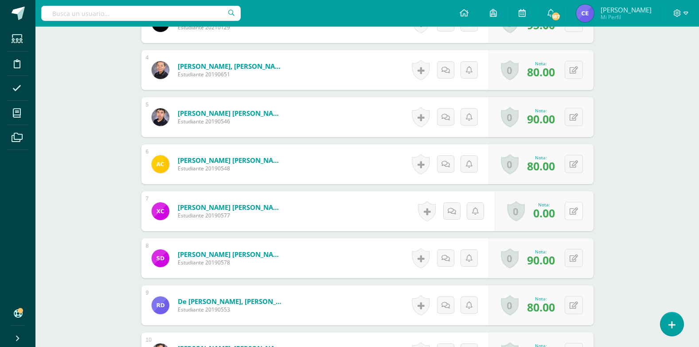
click at [577, 213] on icon at bounding box center [574, 212] width 8 height 8
type input "90"
click at [556, 213] on icon at bounding box center [557, 214] width 8 height 8
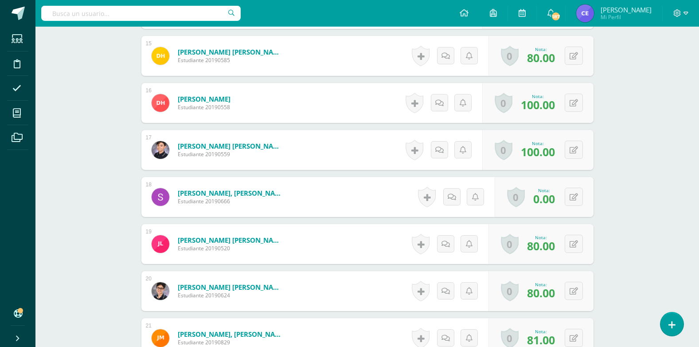
scroll to position [931, 0]
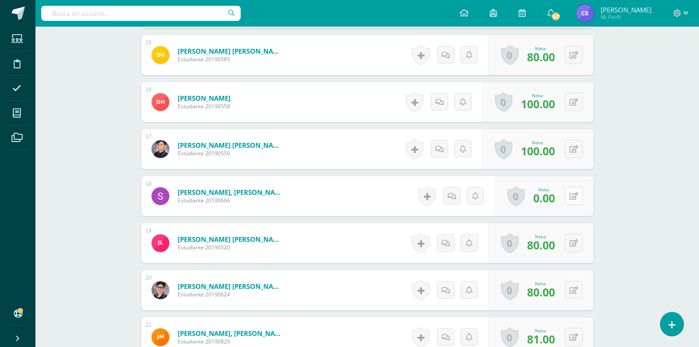
click at [575, 200] on button at bounding box center [574, 196] width 18 height 18
type input "100"
click at [564, 200] on link at bounding box center [557, 199] width 18 height 18
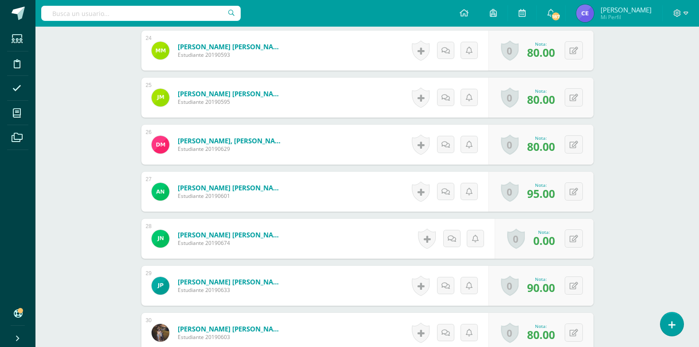
scroll to position [1375, 0]
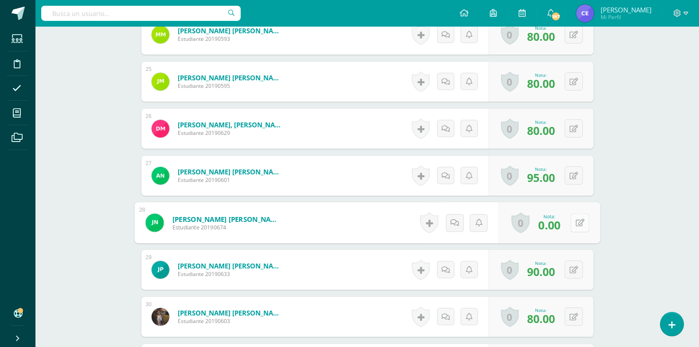
click at [578, 220] on button at bounding box center [580, 222] width 19 height 19
type input "90"
click at [563, 224] on link at bounding box center [557, 226] width 18 height 18
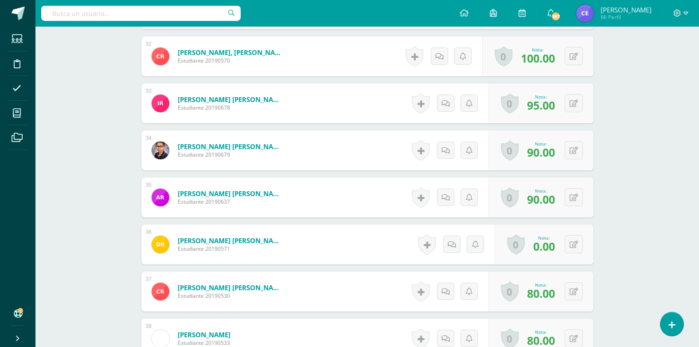
scroll to position [1730, 0]
click at [577, 245] on icon at bounding box center [580, 244] width 9 height 8
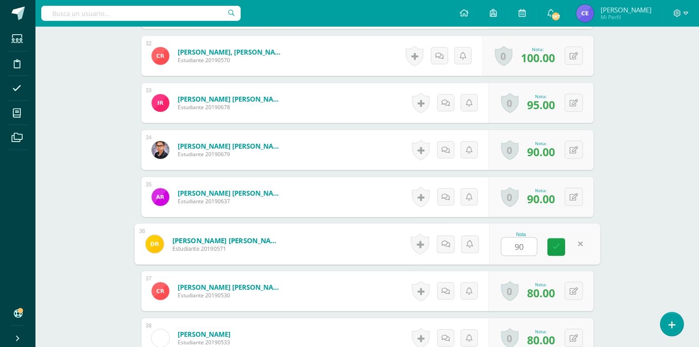
type input "90"
click at [547, 247] on div "Nota 90" at bounding box center [545, 244] width 111 height 41
click at [555, 249] on link at bounding box center [550, 246] width 17 height 17
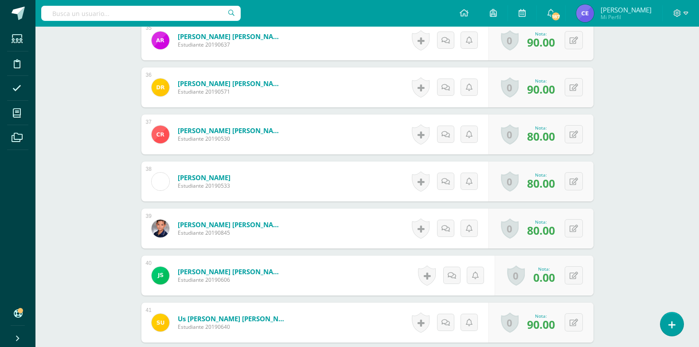
scroll to position [1907, 0]
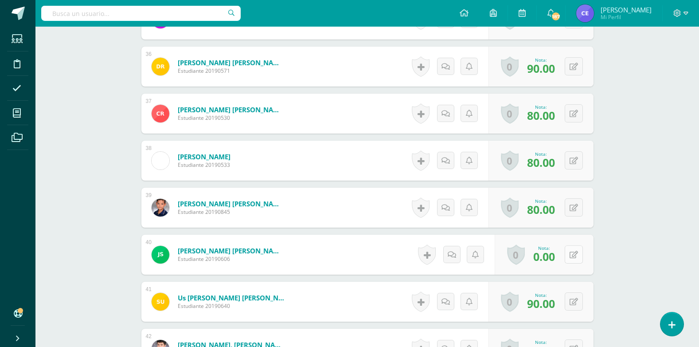
click at [577, 260] on button at bounding box center [574, 254] width 18 height 18
type input "90"
click at [555, 257] on icon at bounding box center [557, 258] width 8 height 8
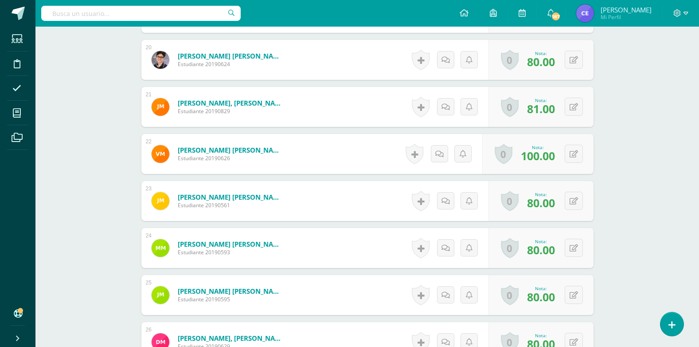
scroll to position [1286, 0]
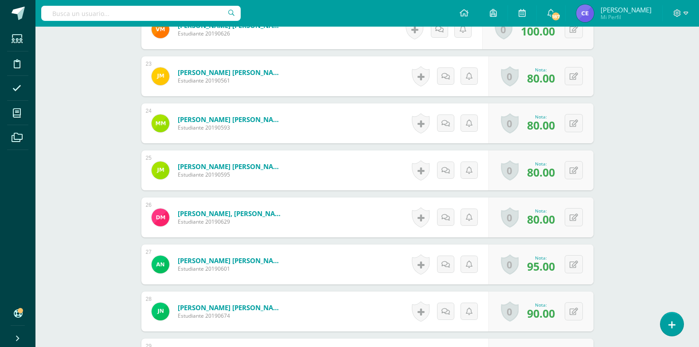
click at [583, 217] on div "0 [GEOGRAPHIC_DATA] Logros obtenidos Aún no hay logros agregados Nota: 80.00" at bounding box center [541, 217] width 105 height 40
click at [577, 219] on icon at bounding box center [574, 218] width 8 height 8
type input "90"
click at [560, 220] on link at bounding box center [557, 221] width 18 height 18
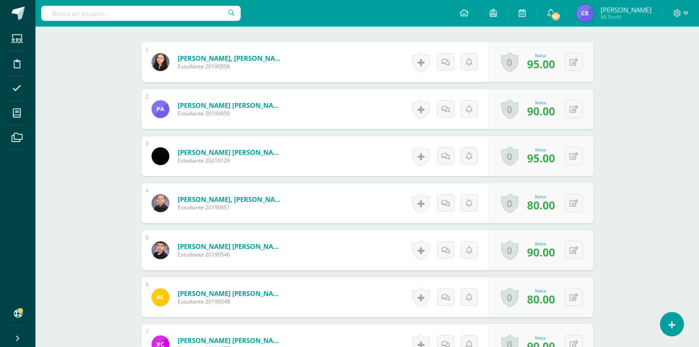
scroll to position [0, 0]
